Goal: Information Seeking & Learning: Learn about a topic

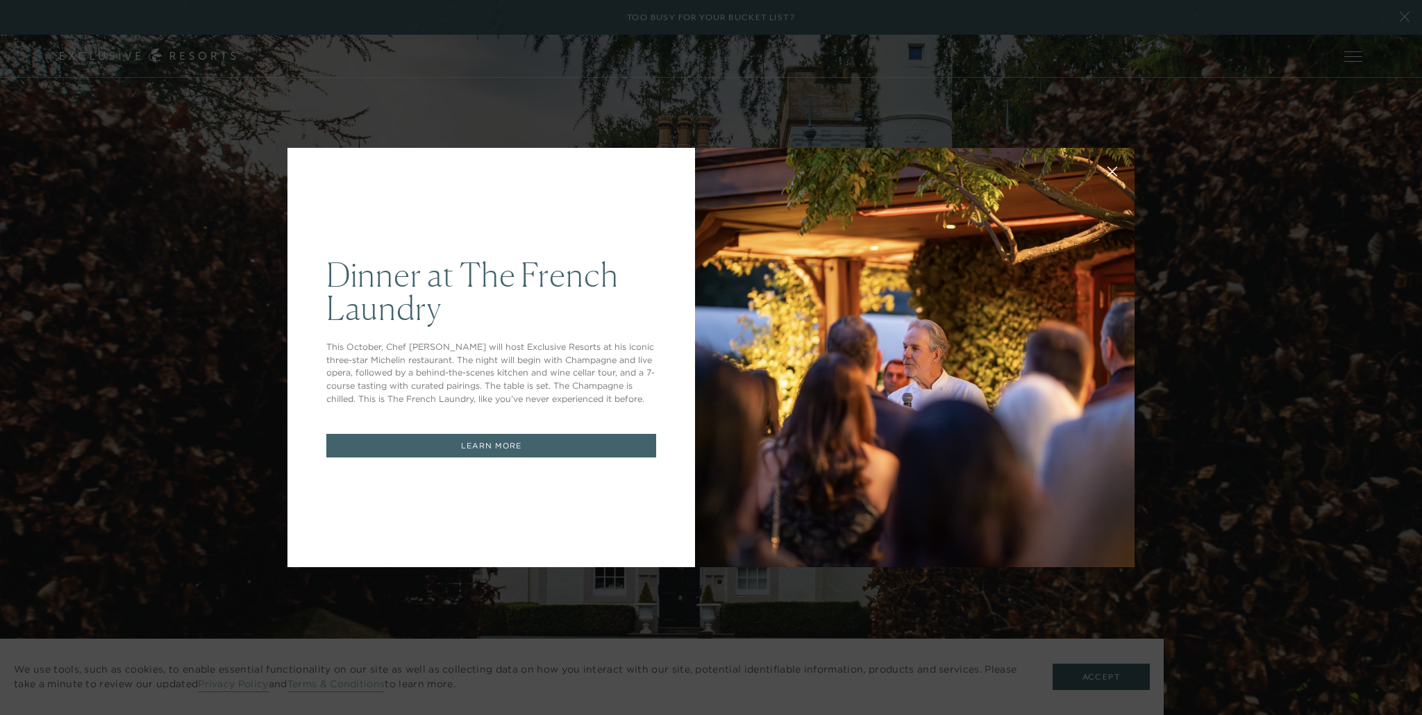
click at [450, 589] on div "Dinner at The French Laundry This October, Chef Thomas Keller will host Exclusi…" at bounding box center [711, 357] width 1422 height 715
click at [481, 434] on link "LEARN MORE" at bounding box center [491, 446] width 330 height 24
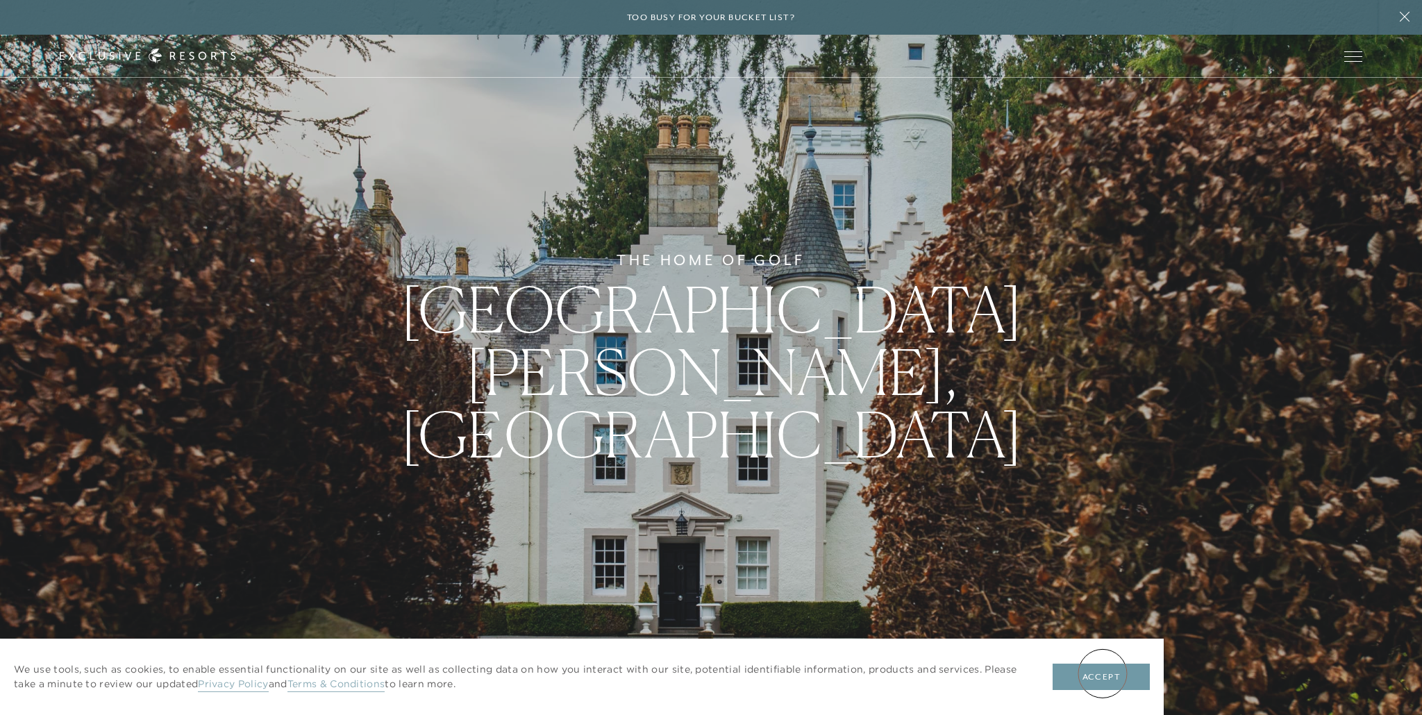
click at [1102, 673] on button "Accept" at bounding box center [1100, 677] width 97 height 26
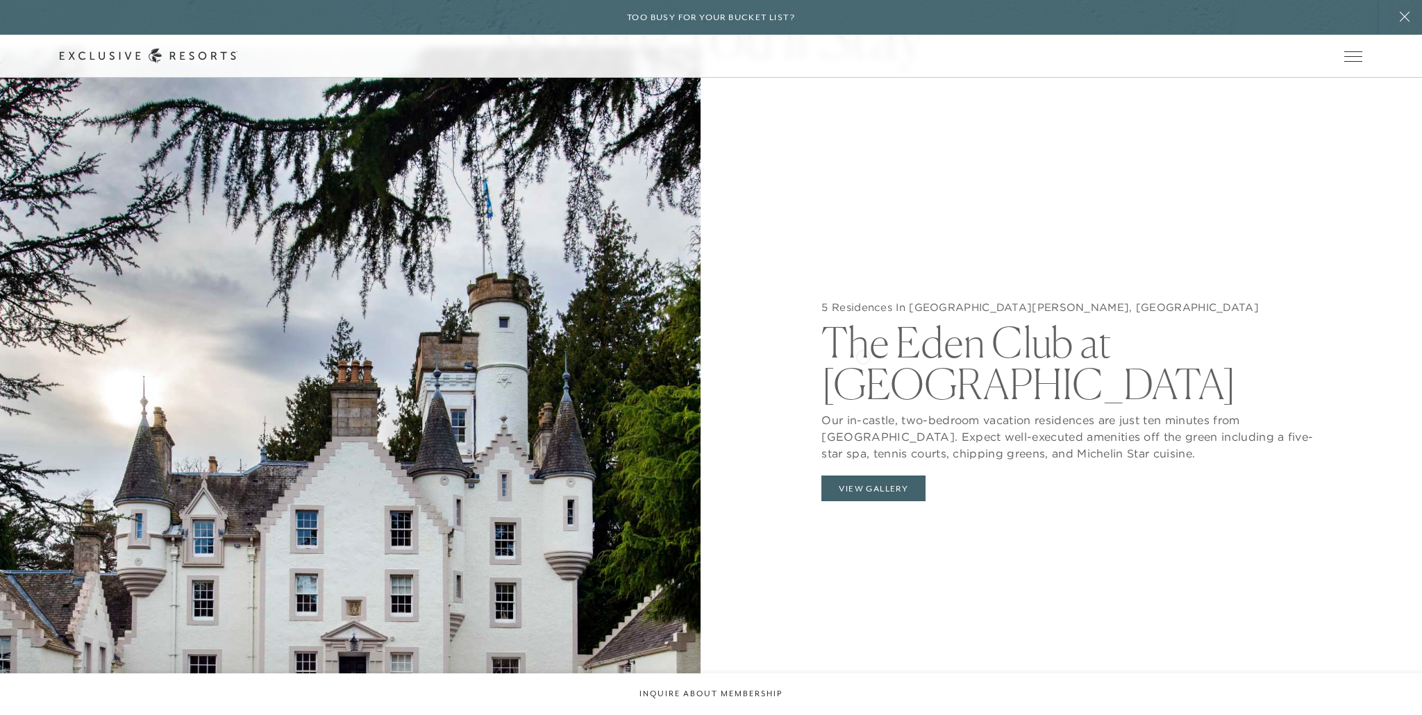
scroll to position [1571, 0]
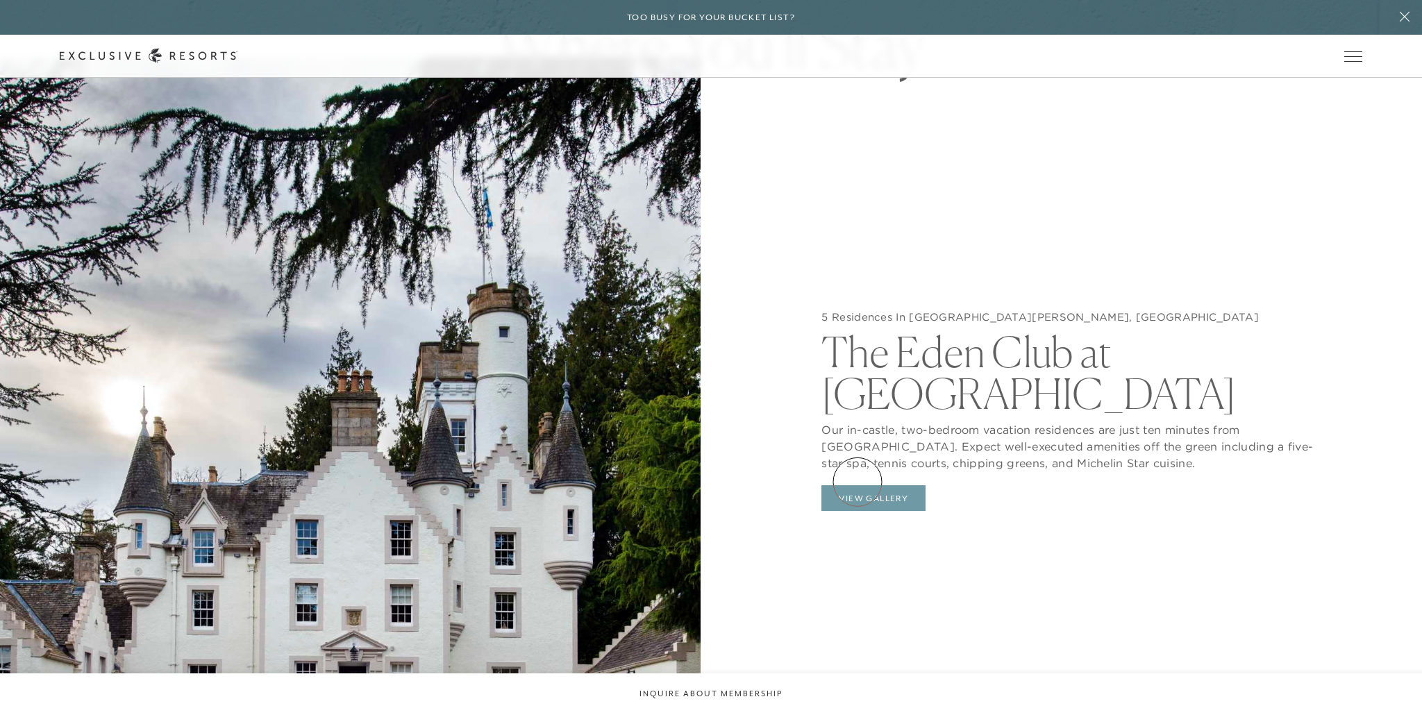
click at [857, 485] on button "View Gallery" at bounding box center [873, 498] width 104 height 26
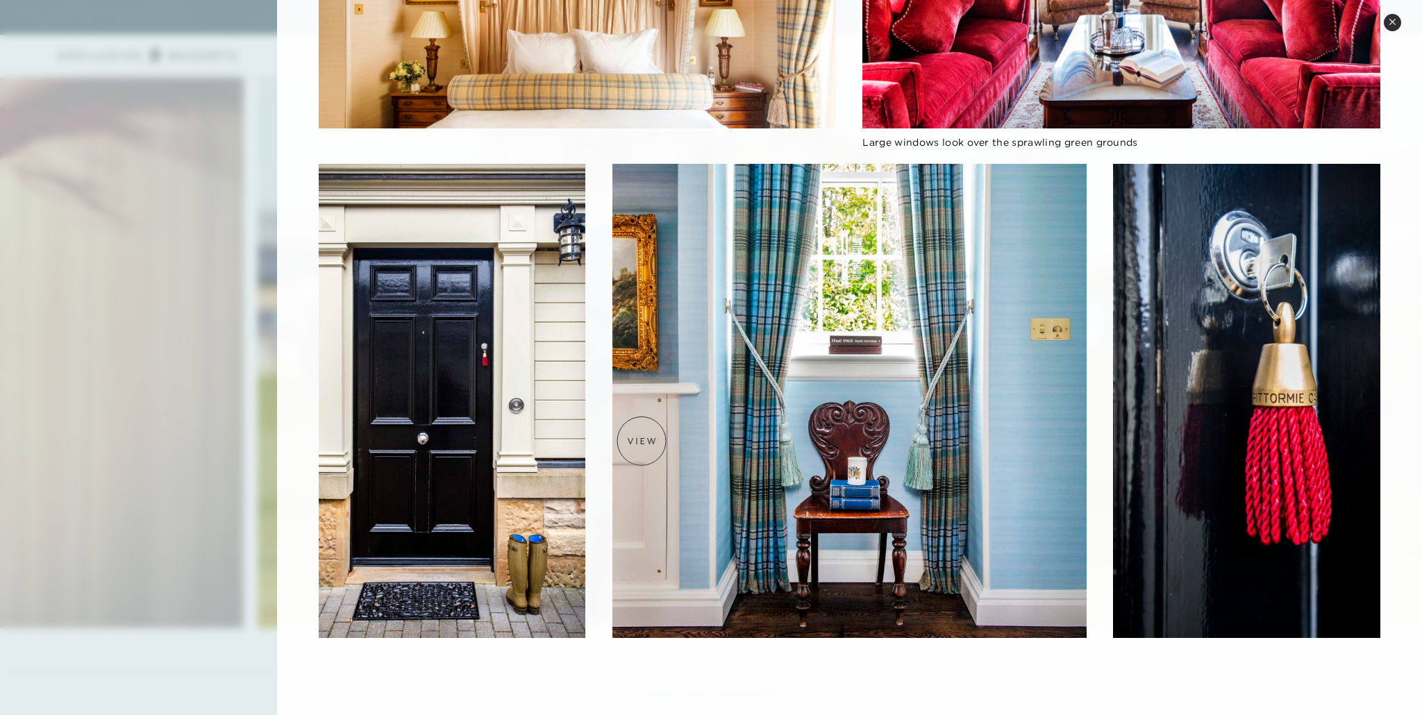
scroll to position [3321, 0]
click at [641, 441] on img at bounding box center [849, 401] width 475 height 475
click at [243, 142] on div at bounding box center [711, 357] width 1422 height 715
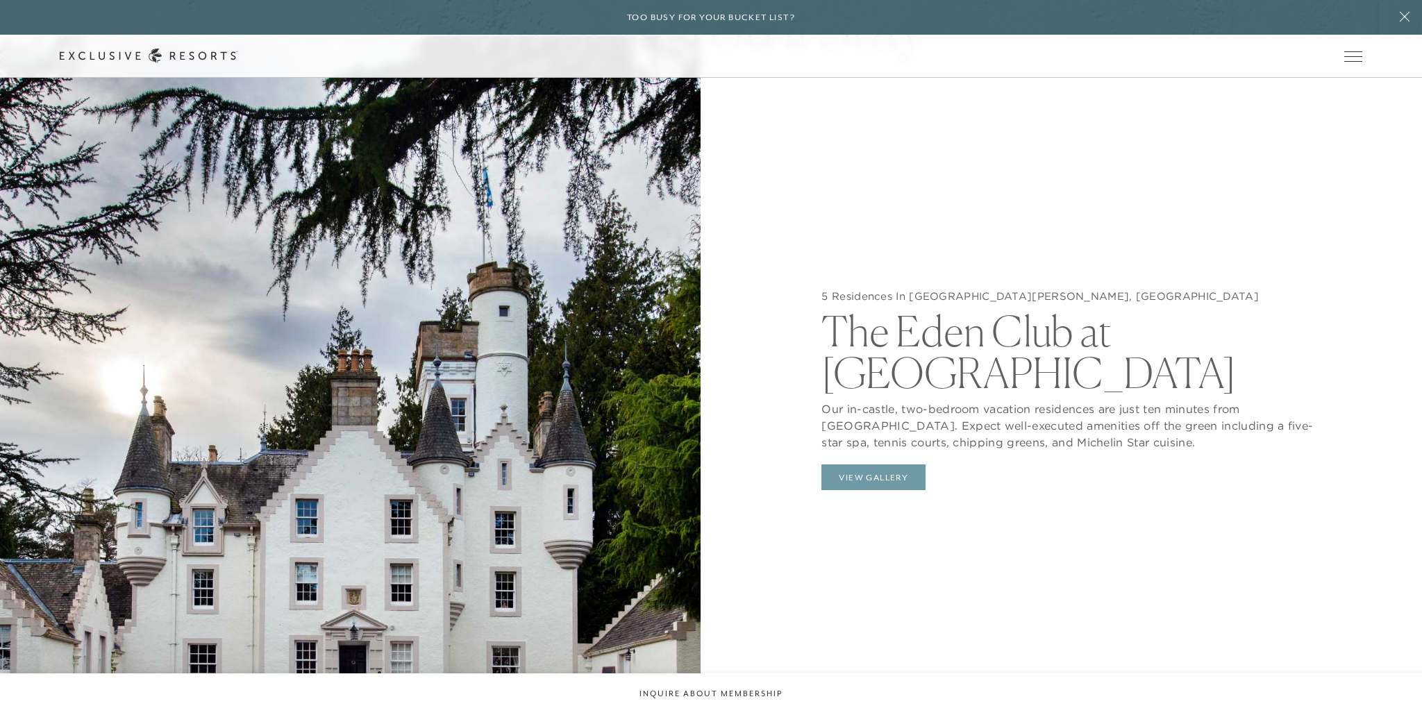
scroll to position [1519, 0]
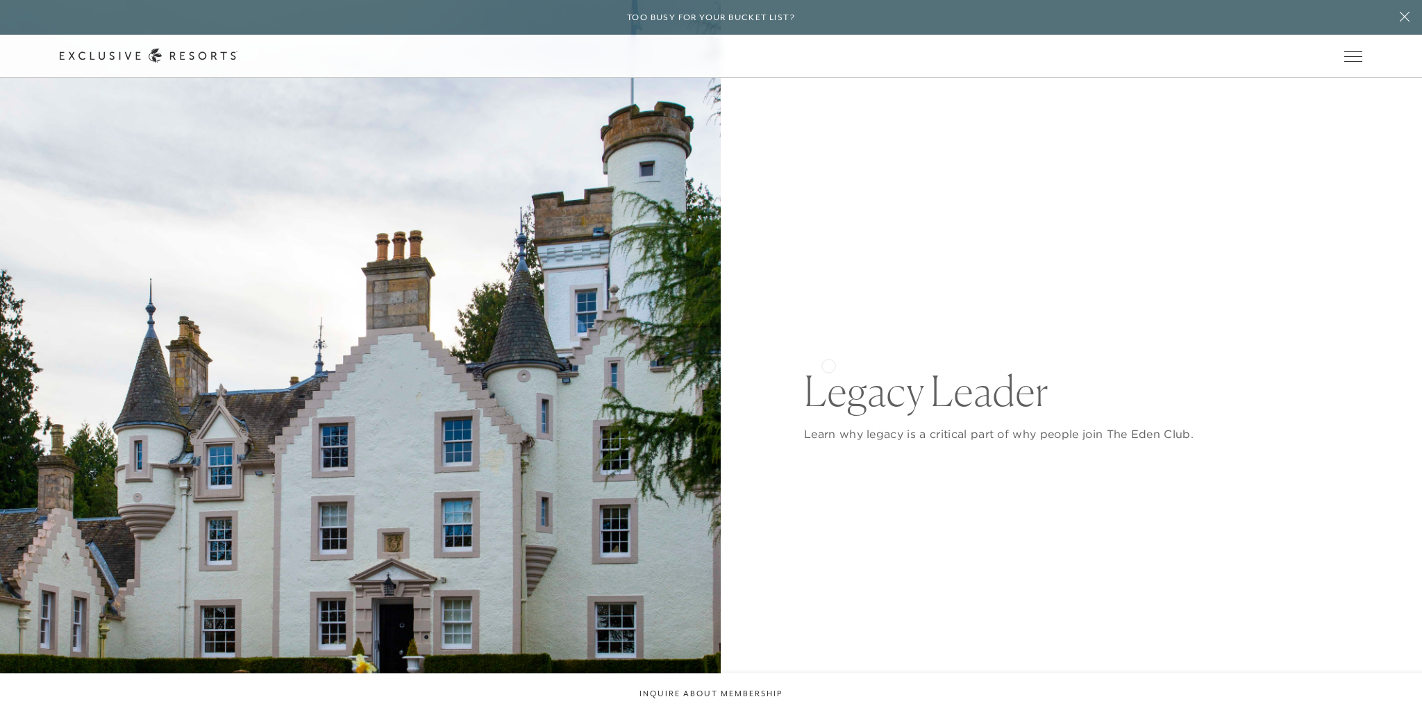
scroll to position [209, 0]
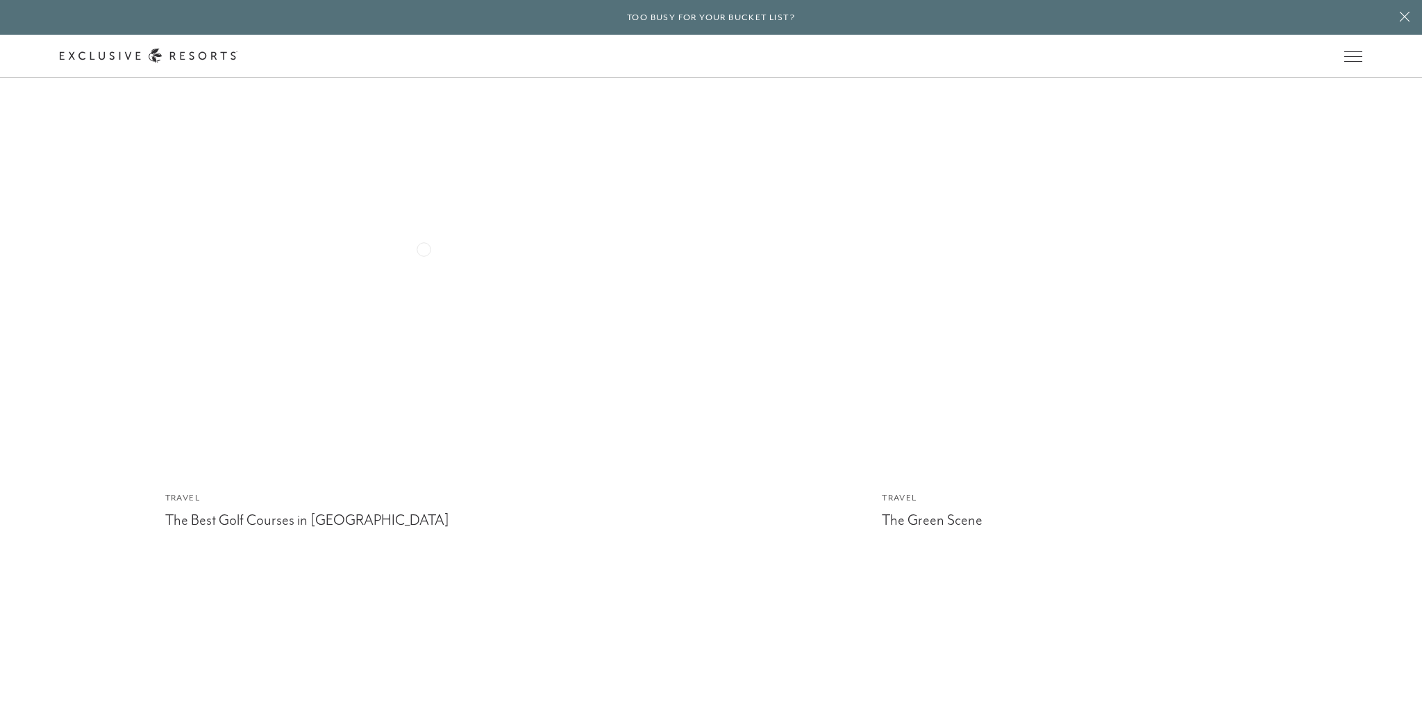
scroll to position [5197, 0]
